Goal: Task Accomplishment & Management: Complete application form

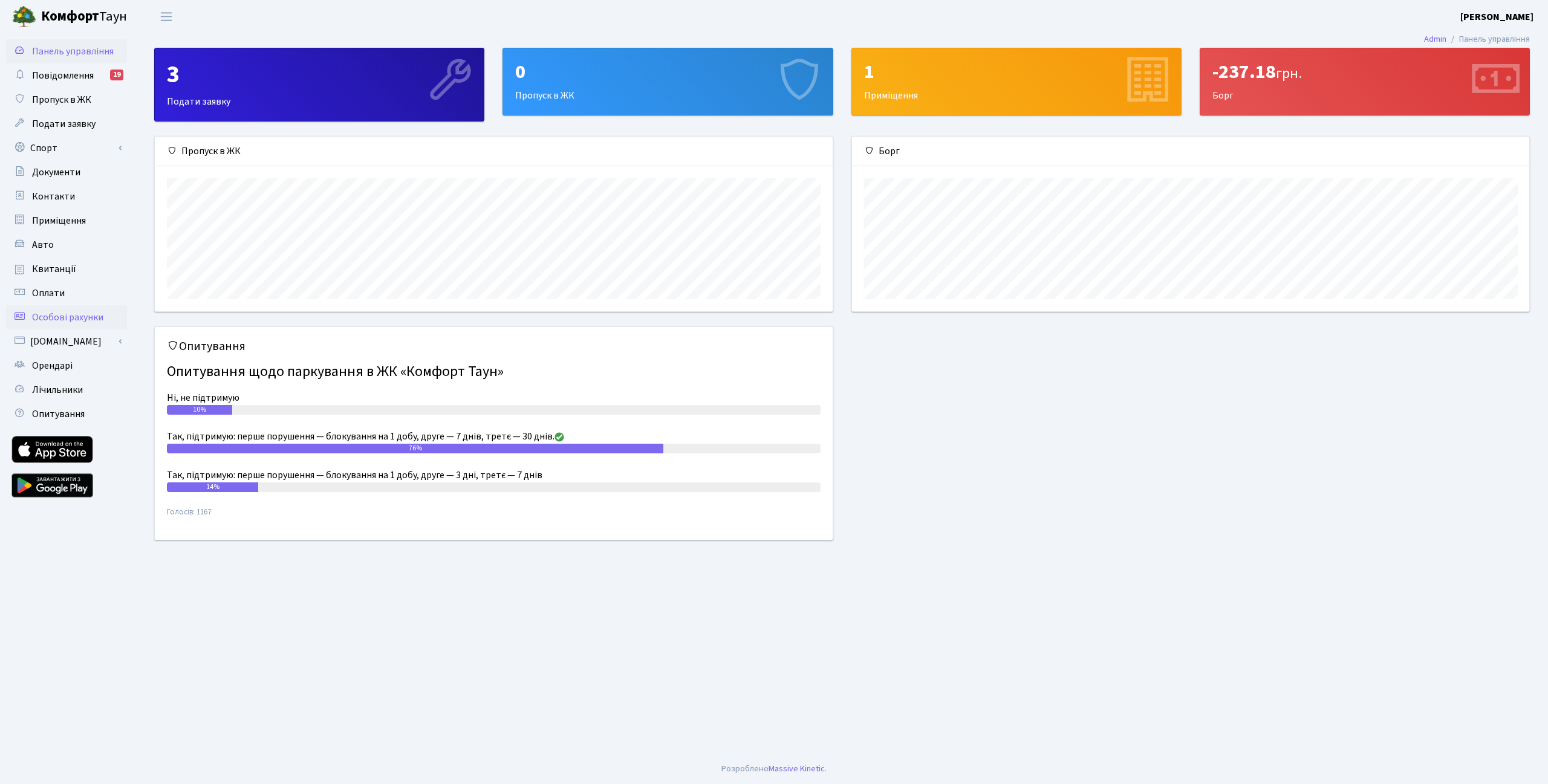
scroll to position [174, 678]
click at [54, 100] on span "Пропуск в ЖК" at bounding box center [62, 100] width 59 height 13
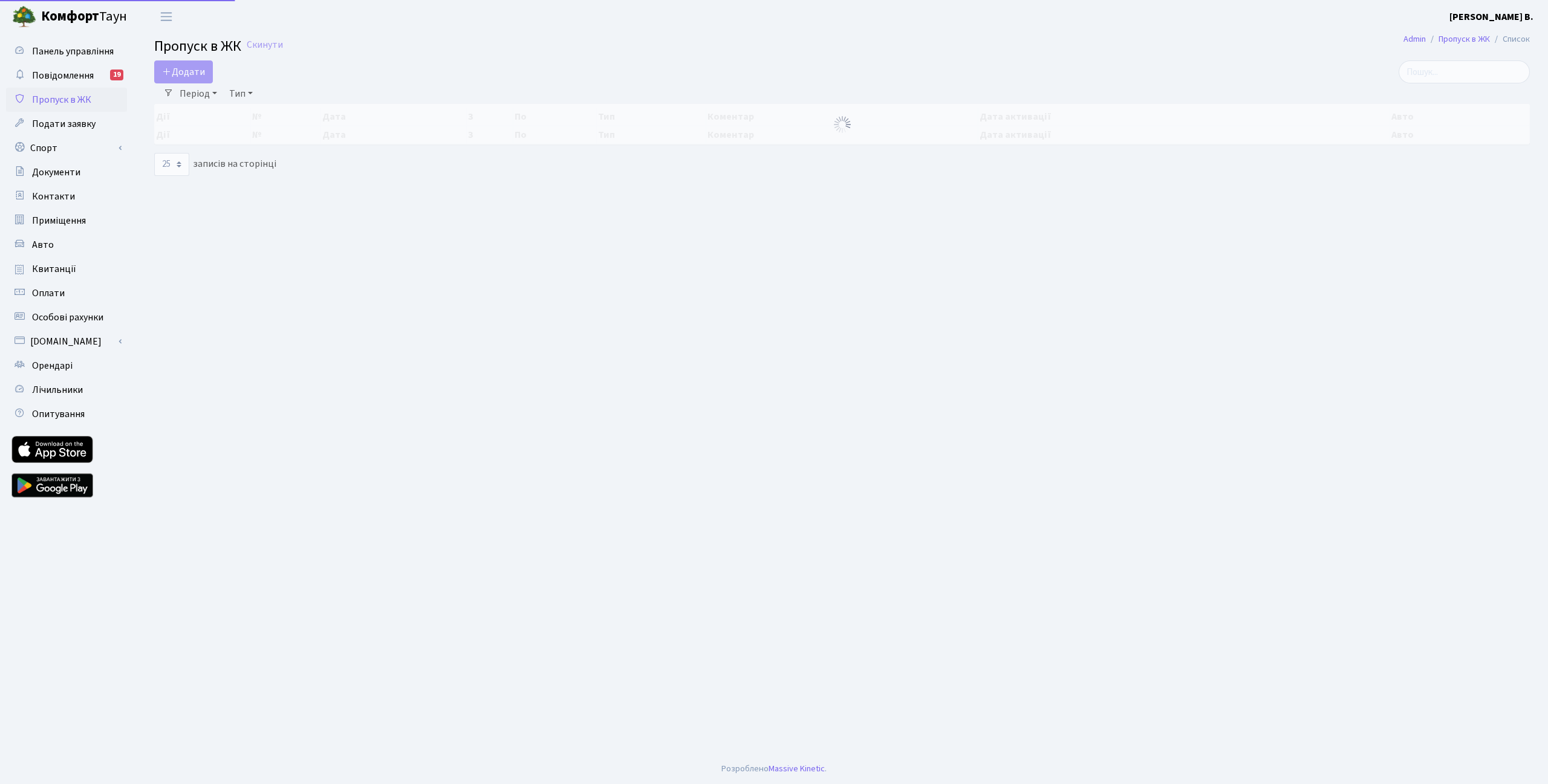
select select "25"
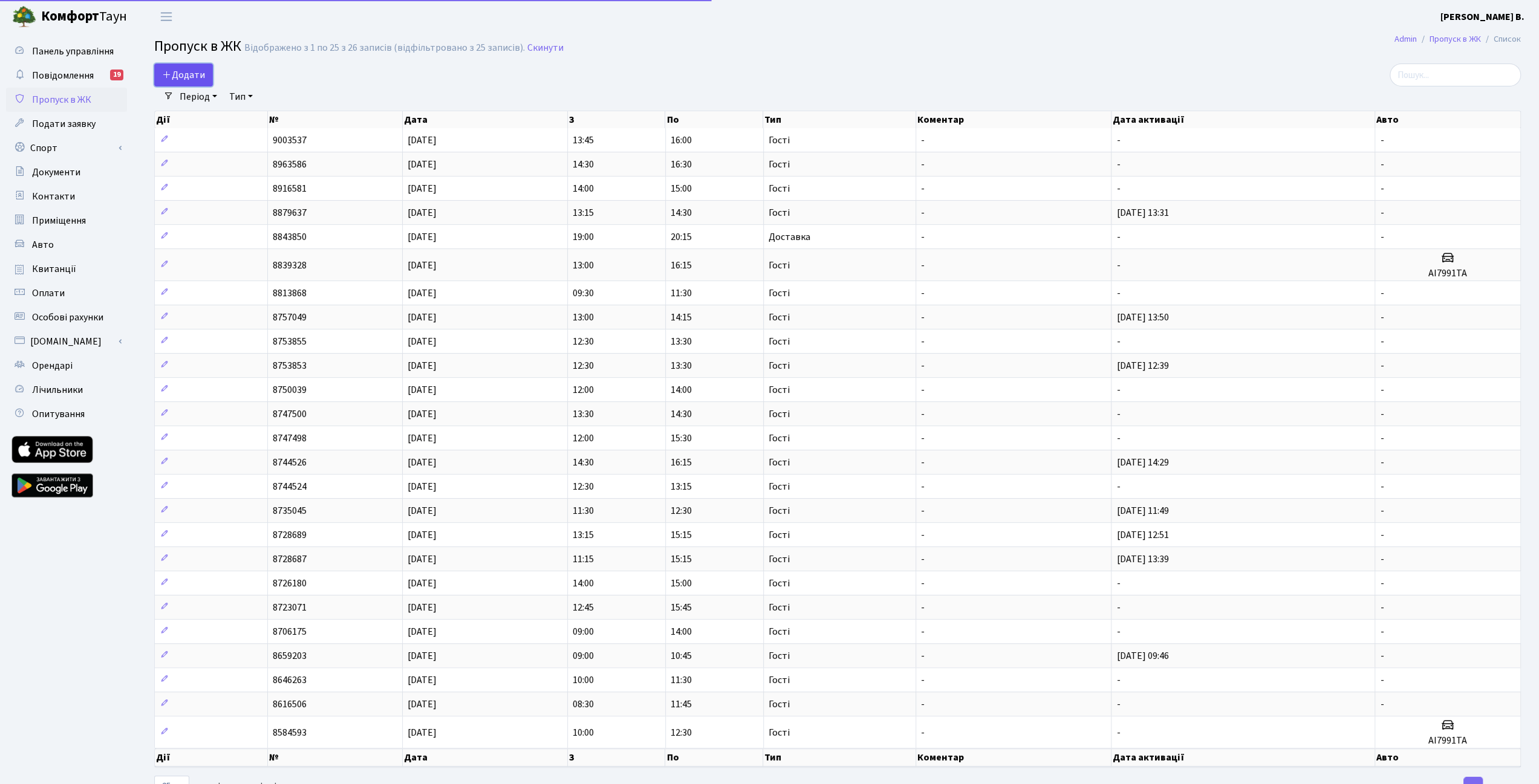
click at [195, 73] on span "Додати" at bounding box center [183, 74] width 43 height 13
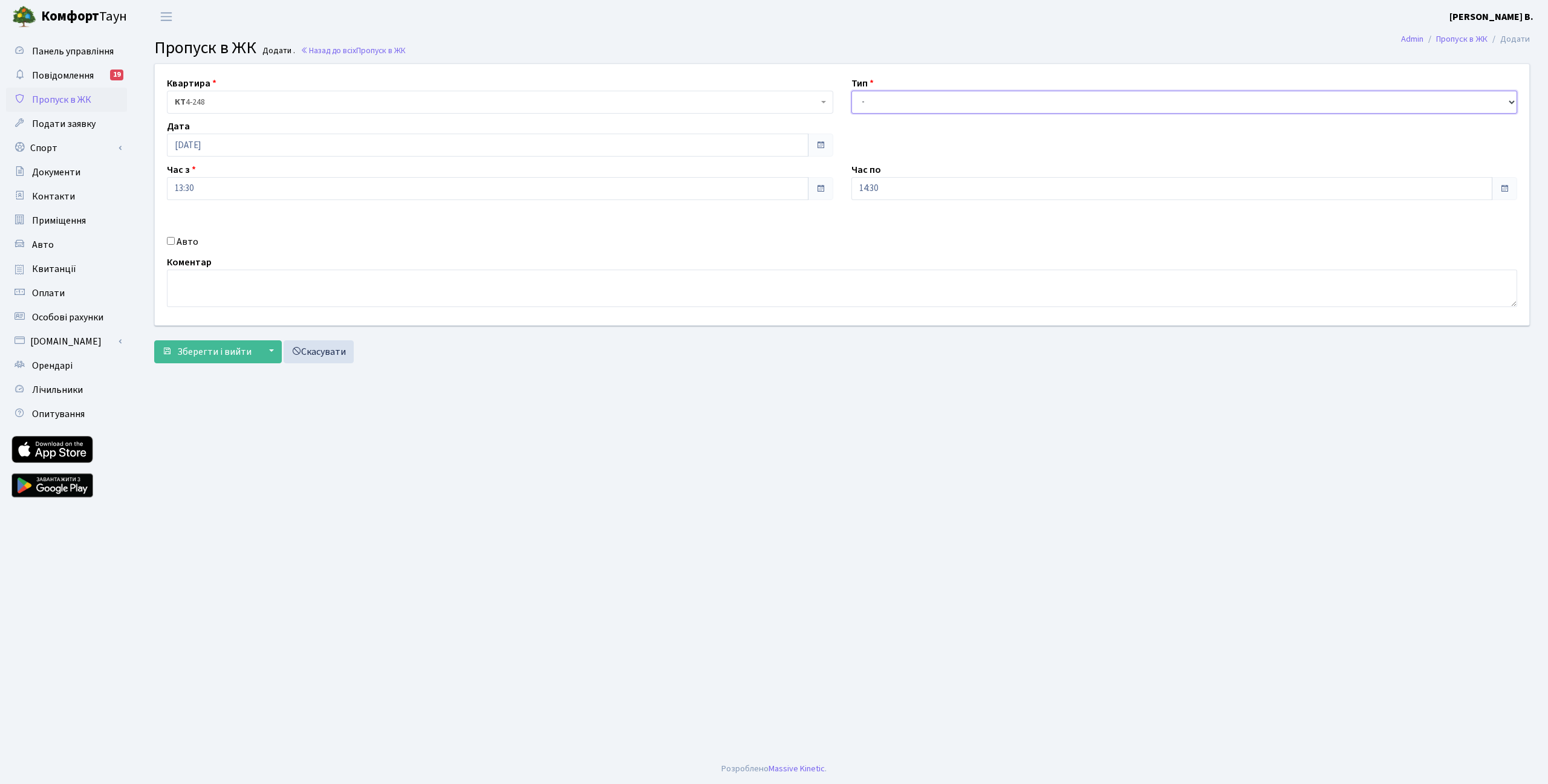
click at [935, 100] on select "- Доставка Таксі Гості Сервіс" at bounding box center [1185, 102] width 666 height 23
select select "3"
click at [852, 90] on select "- Доставка Таксі Гості Сервіс" at bounding box center [1185, 102] width 666 height 23
click at [187, 245] on label "Авто" at bounding box center [187, 241] width 22 height 15
click at [175, 245] on input "Авто" at bounding box center [170, 241] width 8 height 8
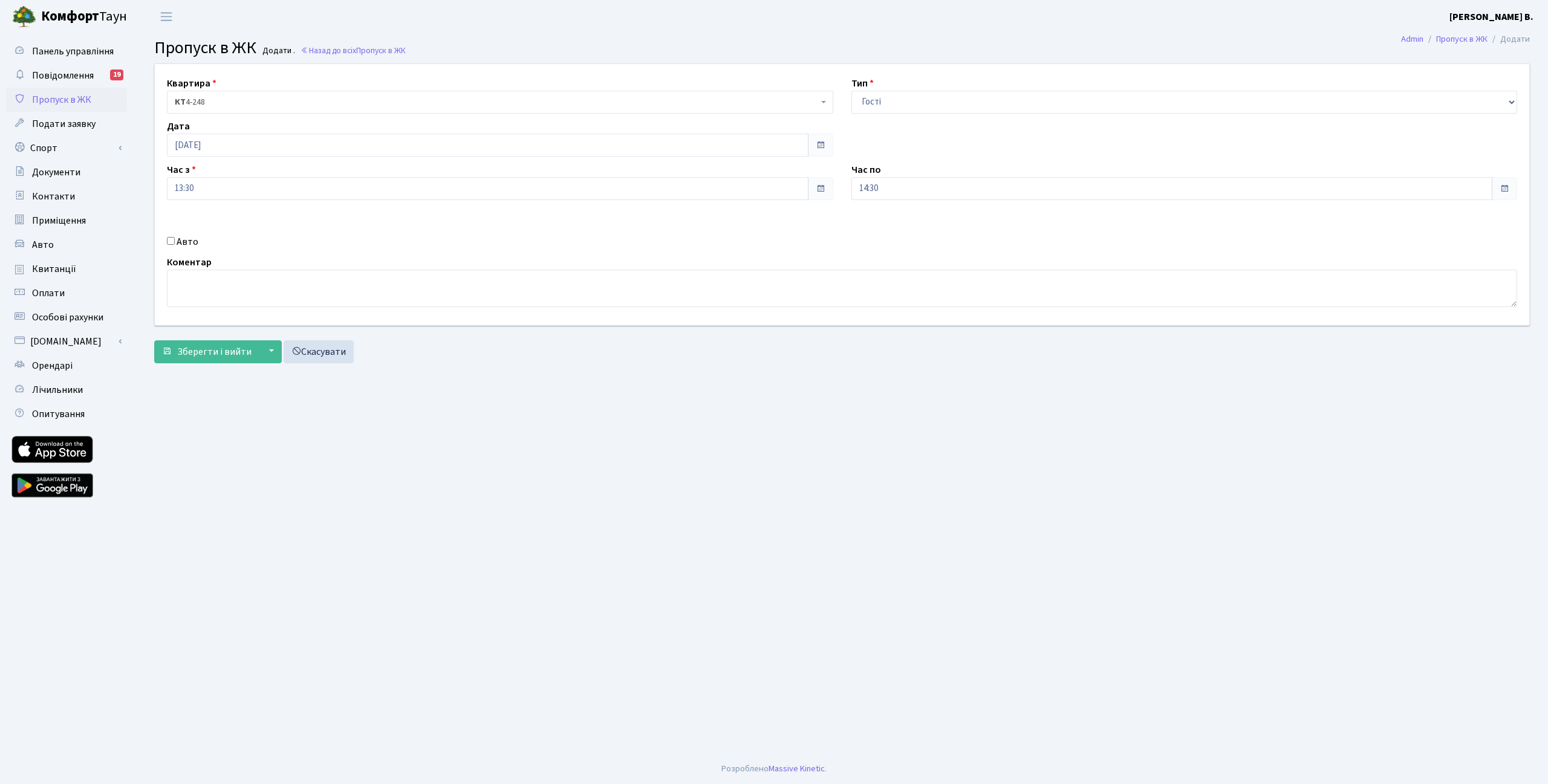
checkbox input "true"
click at [814, 187] on span at bounding box center [821, 189] width 25 height 23
click at [682, 175] on div "Час з 13:30" at bounding box center [500, 181] width 685 height 37
click at [624, 181] on input "13:30" at bounding box center [487, 189] width 642 height 23
click at [193, 233] on icon at bounding box center [200, 230] width 33 height 33
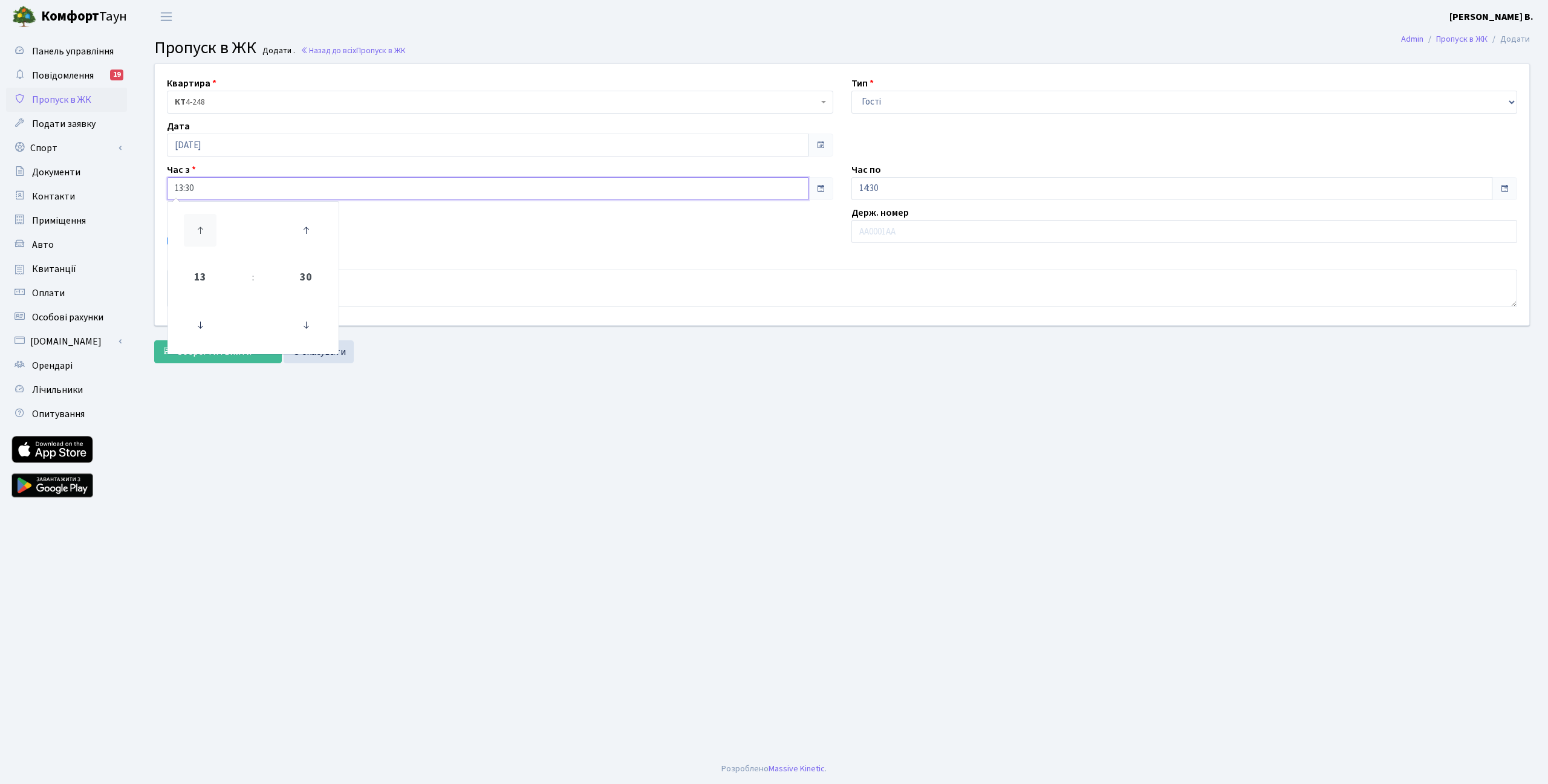
type input "14:30"
click at [428, 247] on div "Авто" at bounding box center [500, 241] width 685 height 15
click at [889, 183] on input "14:30" at bounding box center [1172, 189] width 642 height 23
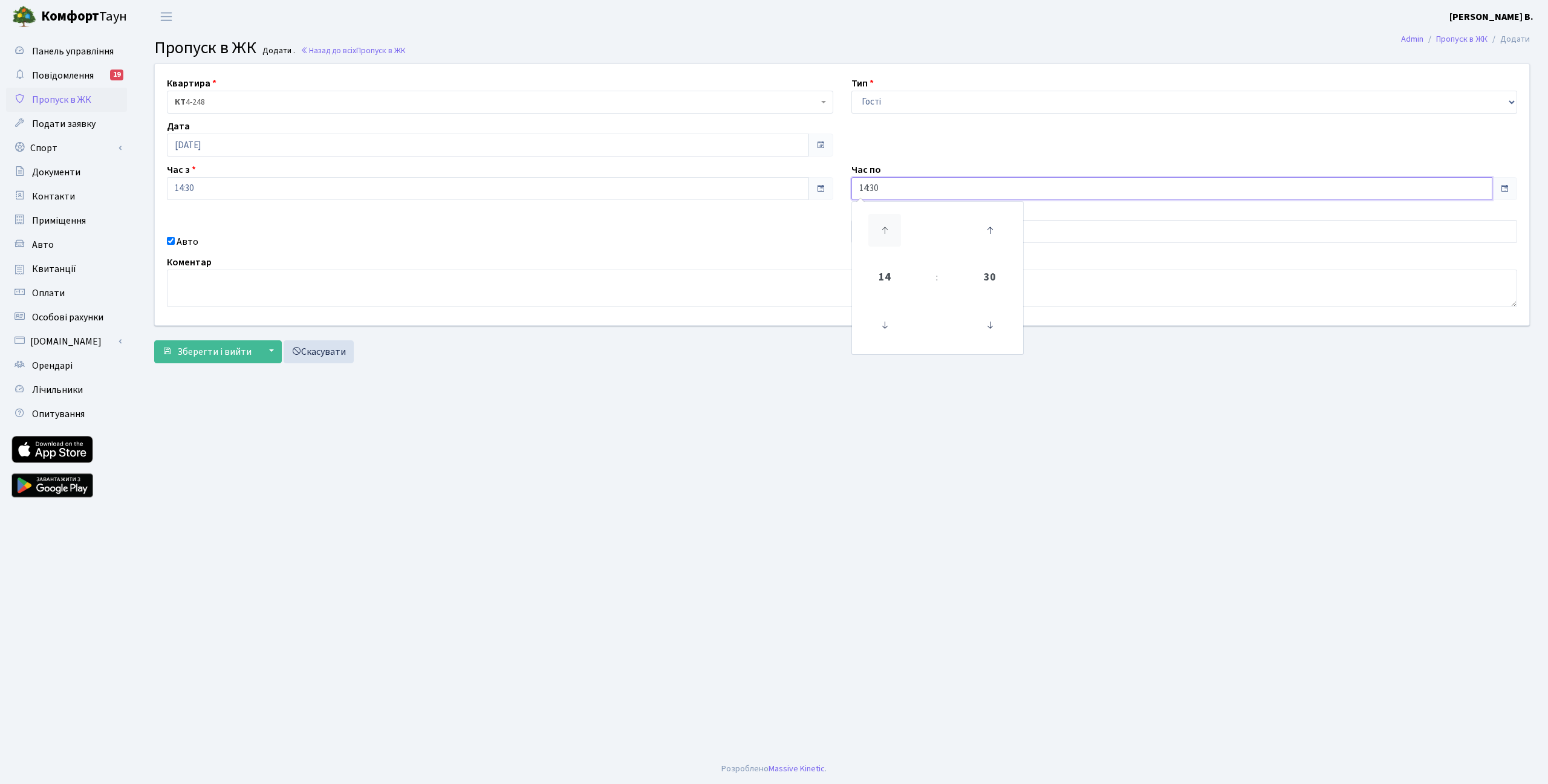
click at [884, 223] on icon at bounding box center [884, 230] width 33 height 33
type input "17:30"
click at [809, 257] on div "Коментар" at bounding box center [842, 281] width 1368 height 52
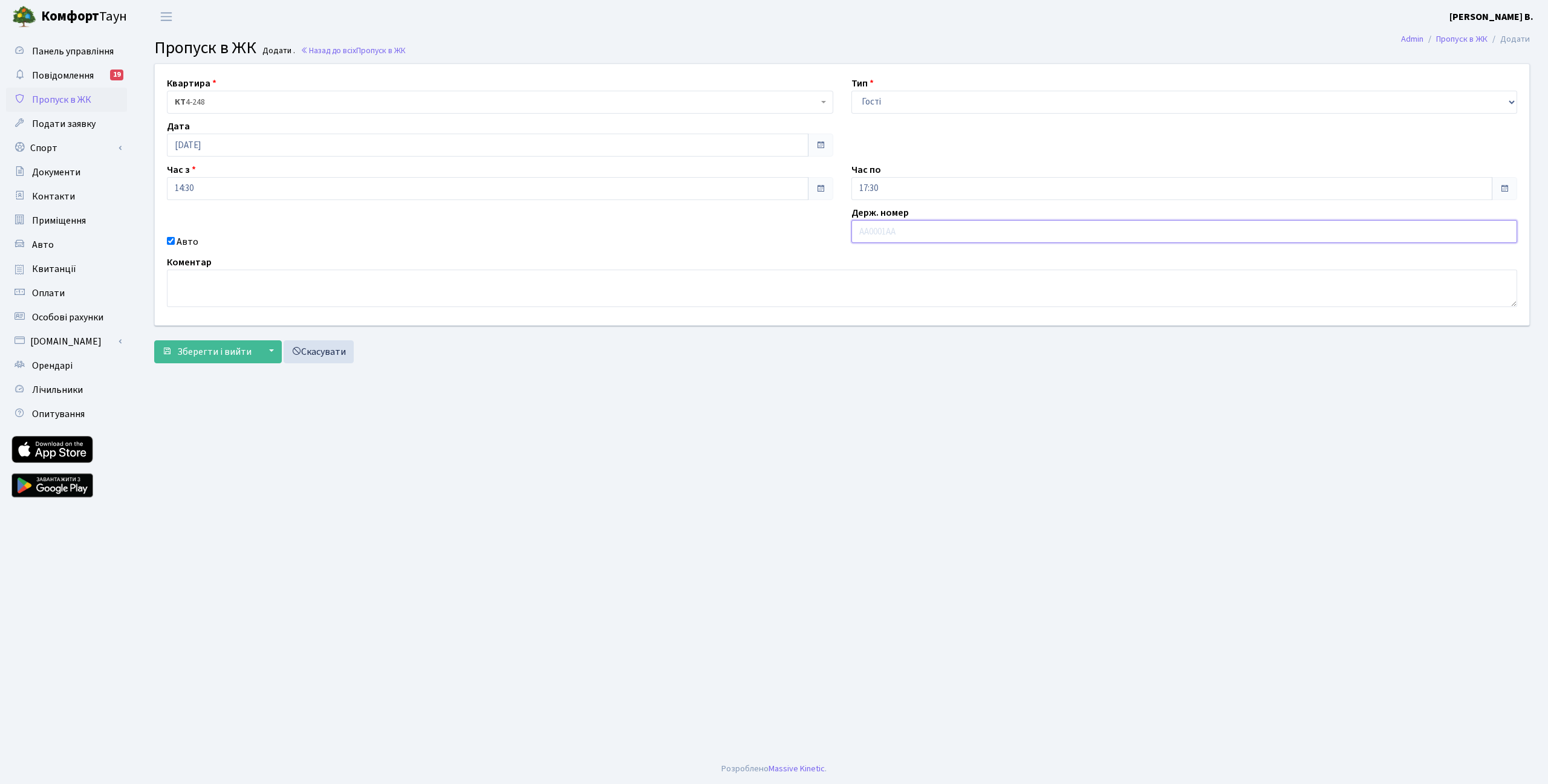
click at [870, 229] on input "text" at bounding box center [1185, 231] width 666 height 23
type input "АІ7991ТА"
click at [195, 350] on span "Зберегти і вийти" at bounding box center [215, 351] width 74 height 13
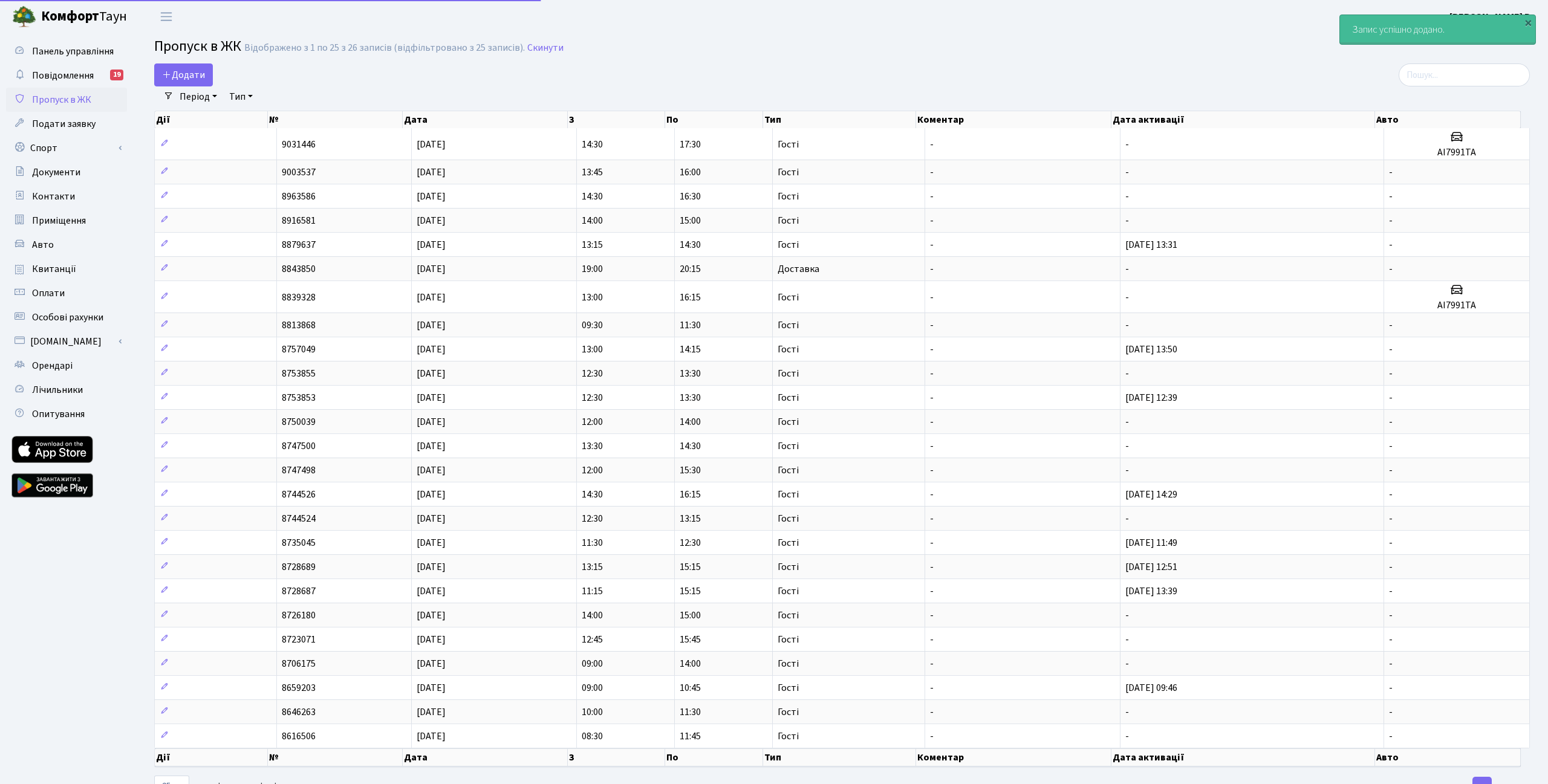
select select "25"
